Goal: Task Accomplishment & Management: Complete application form

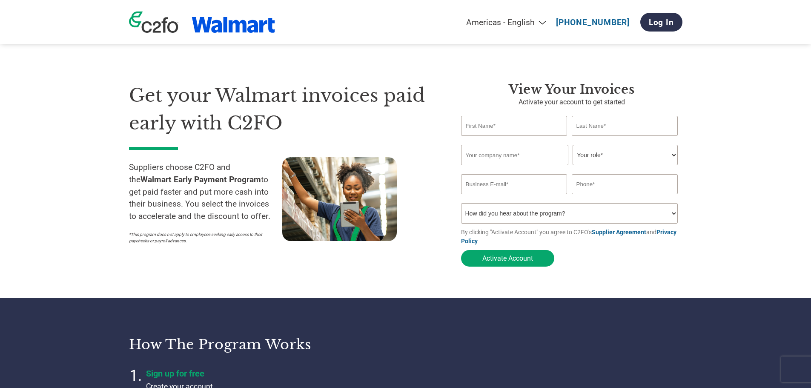
type input "[EMAIL_ADDRESS][DOMAIN_NAME]"
type input "[PHONE_NUMBER]"
click at [538, 134] on input "text" at bounding box center [514, 126] width 106 height 20
type input "Anjali"
click at [612, 125] on input "text" at bounding box center [625, 126] width 106 height 20
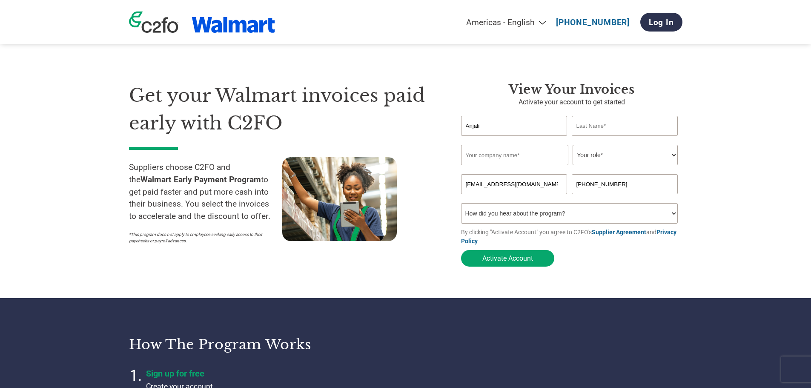
type input "[PERSON_NAME]"
click at [522, 162] on input "text" at bounding box center [514, 155] width 107 height 20
type input "Moxx International Limited"
click at [597, 161] on select "Your role* CFO Controller Credit Manager Finance Director Treasurer CEO Preside…" at bounding box center [625, 155] width 105 height 20
select select "ACCOUNTING"
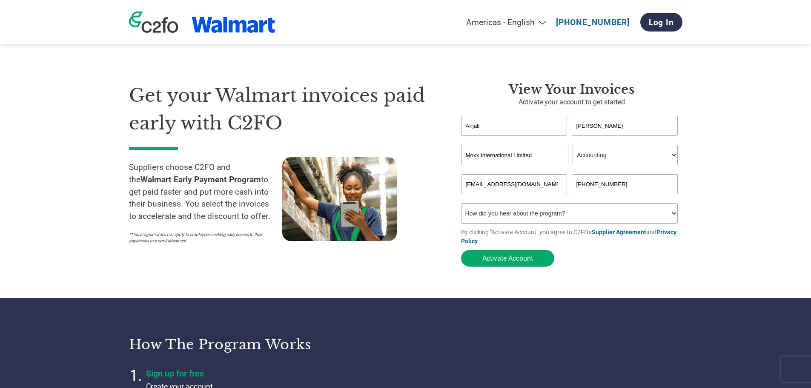
click at [573, 146] on select "Your role* CFO Controller Credit Manager Finance Director Treasurer CEO Preside…" at bounding box center [625, 155] width 105 height 20
click at [513, 212] on select "How did you hear about the program? Received a letter Email Social Media Online…" at bounding box center [569, 213] width 217 height 20
select select "Other"
click at [461, 206] on select "How did you hear about the program? Received a letter Email Social Media Online…" at bounding box center [569, 213] width 217 height 20
click at [512, 253] on button "Activate Account" at bounding box center [507, 258] width 93 height 17
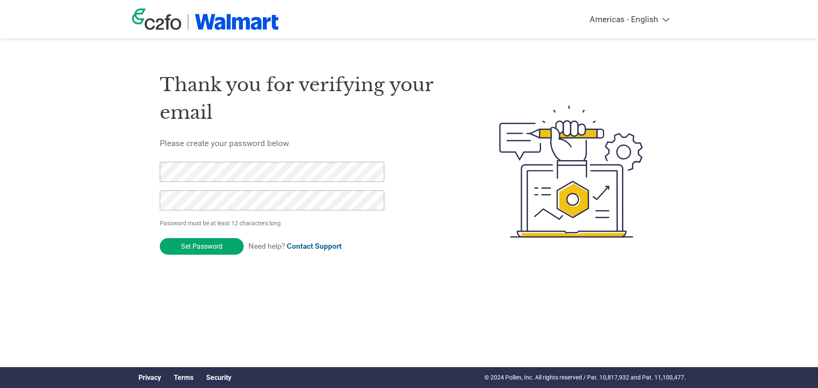
drag, startPoint x: 390, startPoint y: 251, endPoint x: 258, endPoint y: 259, distance: 132.7
click at [386, 252] on form "Password must be at least 12 characters long Set Password Need help? Contact Su…" at bounding box center [279, 210] width 239 height 97
click at [220, 241] on input "Set Password" at bounding box center [202, 246] width 84 height 17
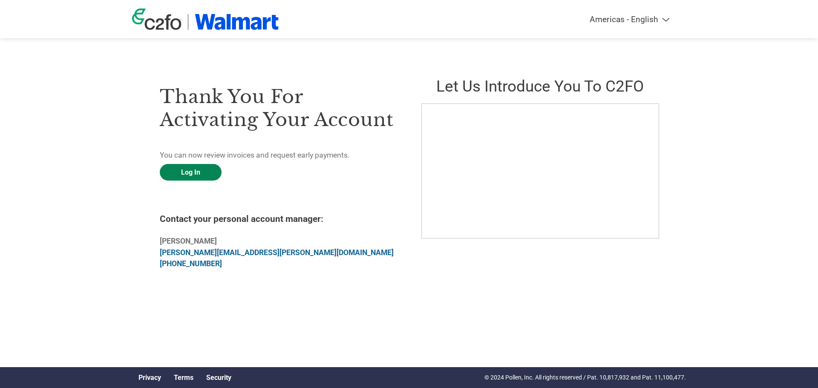
click at [192, 171] on link "Log In" at bounding box center [191, 172] width 62 height 17
